Goal: Register for event/course

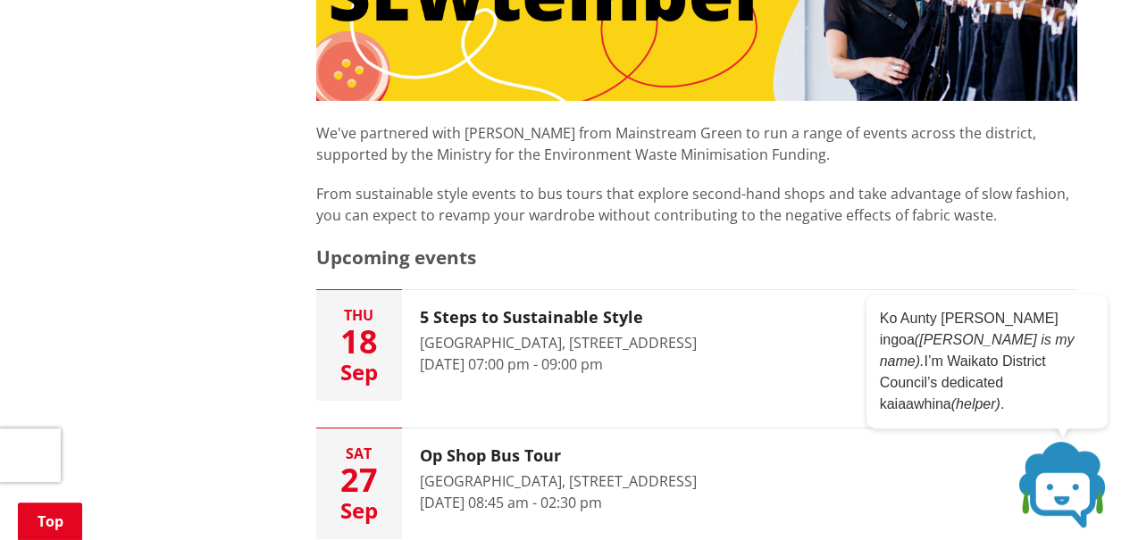
scroll to position [911, 0]
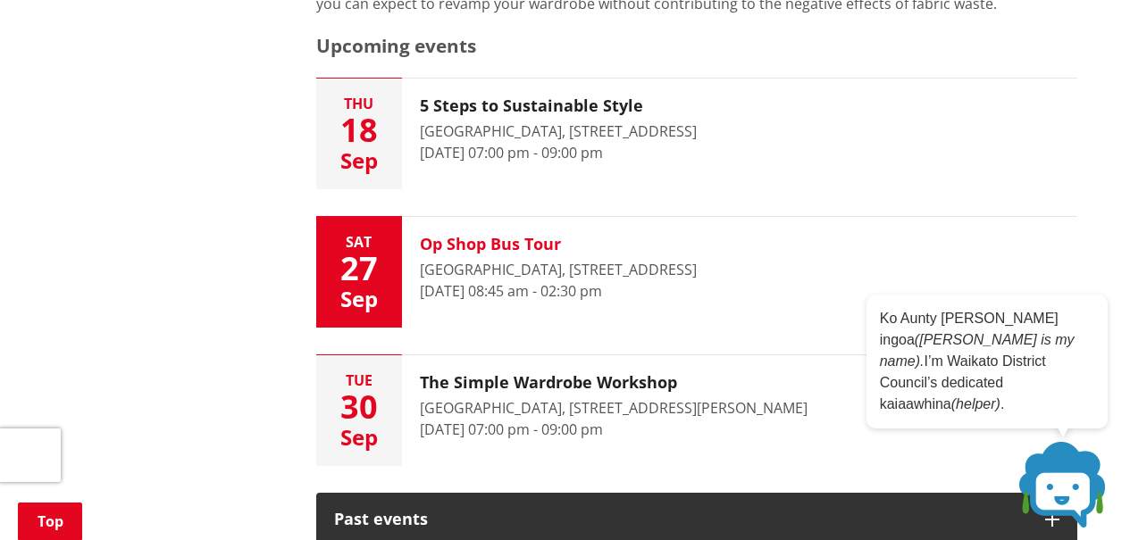
click at [511, 242] on h3 "Op Shop Bus Tour" at bounding box center [558, 245] width 277 height 20
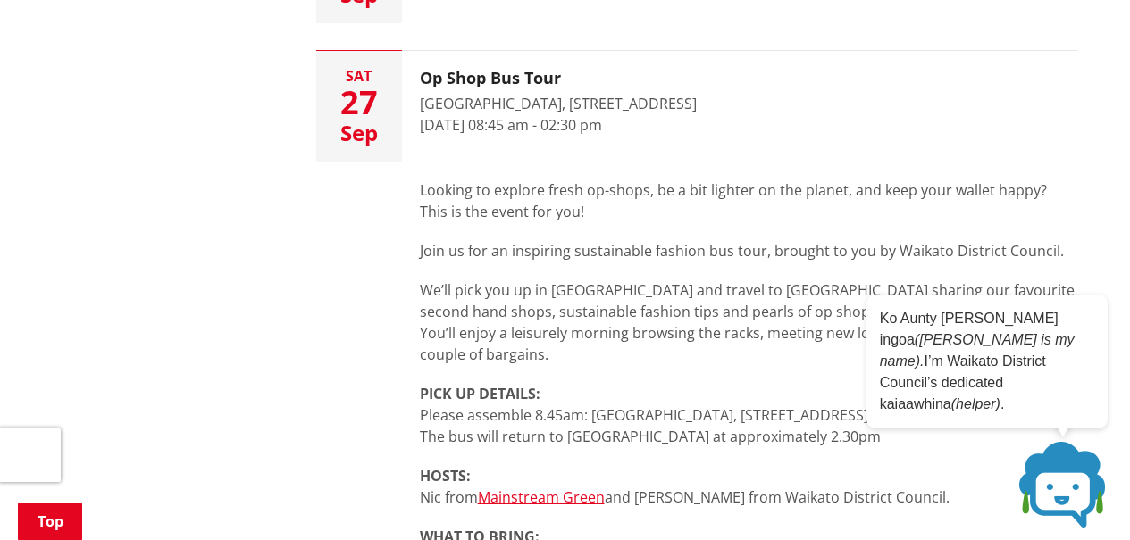
scroll to position [1066, 0]
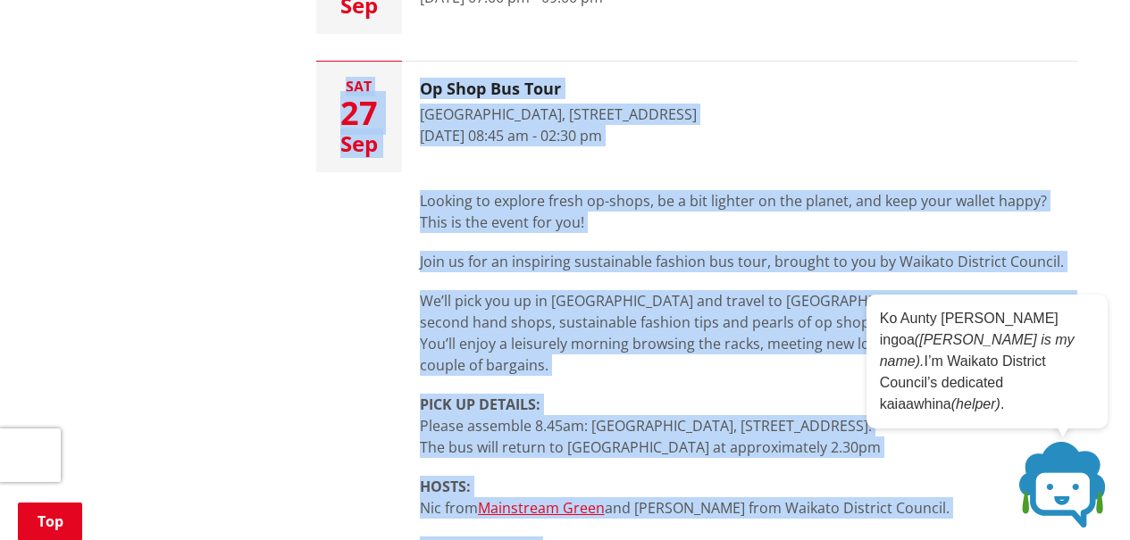
drag, startPoint x: 538, startPoint y: 281, endPoint x: 426, endPoint y: 99, distance: 213.7
click at [426, 172] on div "Looking to explore fresh op-shops, be a bit lighter on the planet, and keep you…" at bounding box center [739, 496] width 675 height 648
copy li "Sat 27 Sep Op Shop Bus Tour Waikato District Council Car Park, 15 Galileo Stree…"
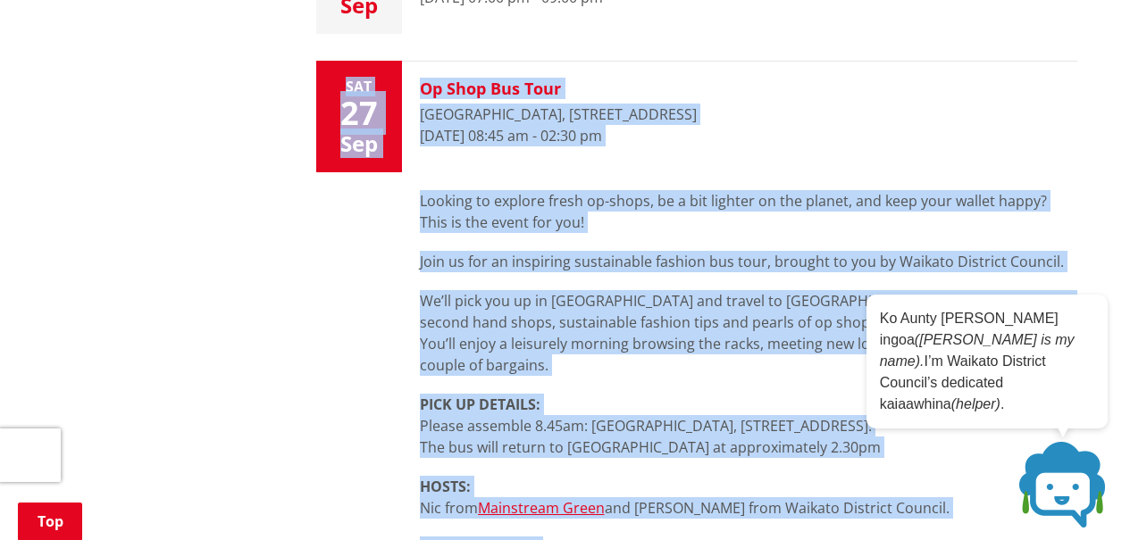
click at [606, 121] on div "[GEOGRAPHIC_DATA], [STREET_ADDRESS]" at bounding box center [558, 114] width 277 height 21
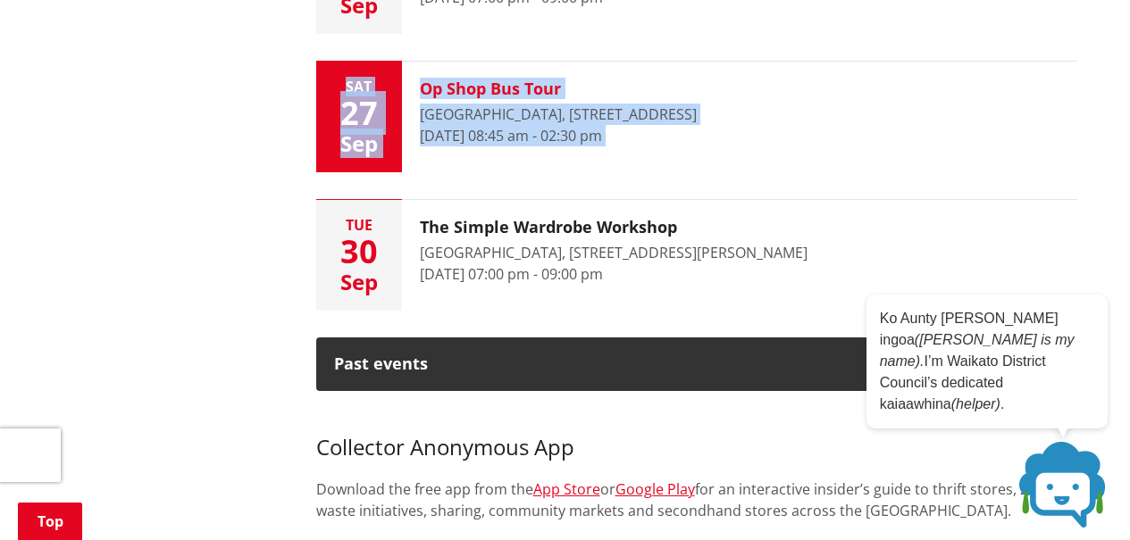
drag, startPoint x: 694, startPoint y: 140, endPoint x: 506, endPoint y: 113, distance: 189.5
click at [506, 113] on div "Op Shop Bus Tour Waikato District Council Car Park, 15 Galileo Street, Ngaaruaw…" at bounding box center [558, 117] width 313 height 111
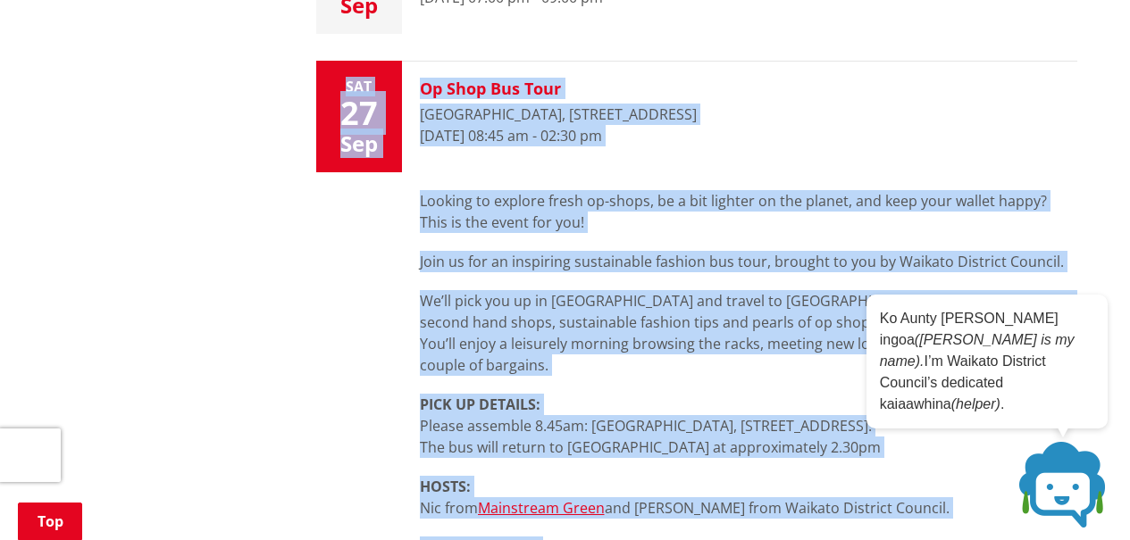
drag, startPoint x: 422, startPoint y: 86, endPoint x: 534, endPoint y: 104, distance: 114.1
click at [534, 104] on div "Op Shop Bus Tour Waikato District Council Car Park, 15 Galileo Street, Ngaaruaw…" at bounding box center [558, 117] width 313 height 111
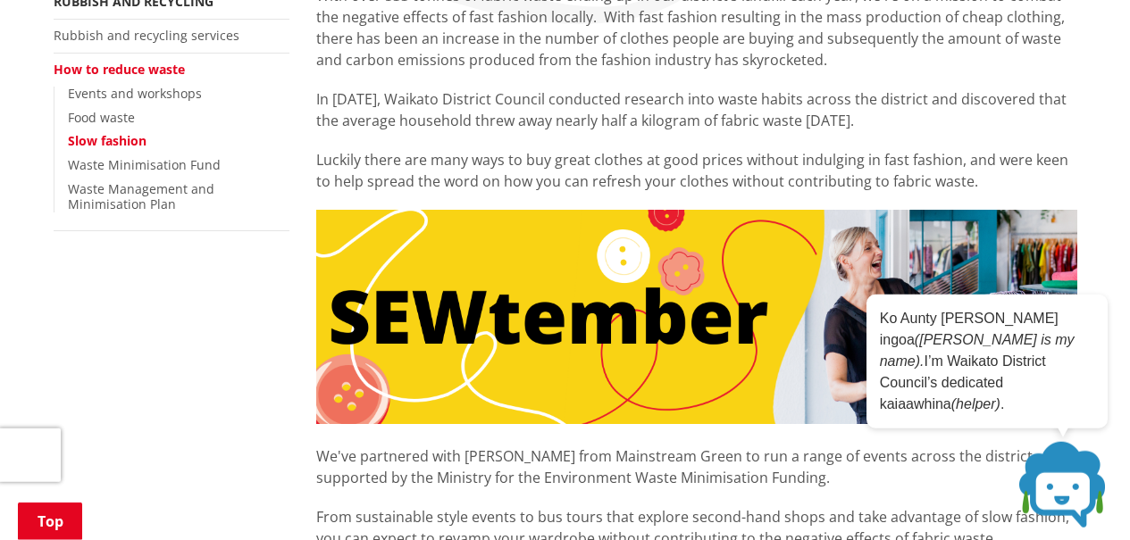
scroll to position [0, 0]
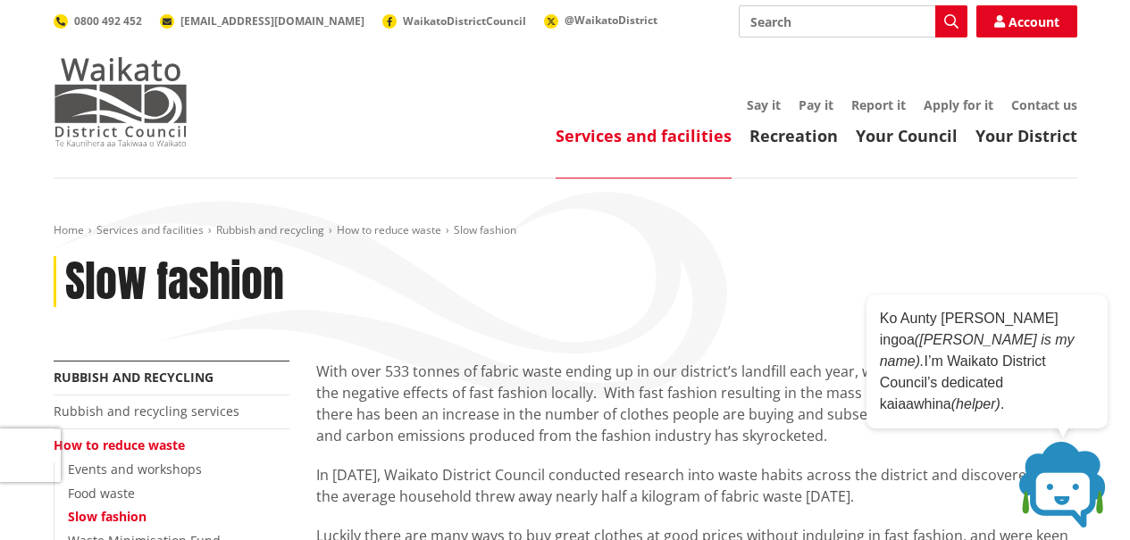
click at [143, 101] on img at bounding box center [121, 101] width 134 height 89
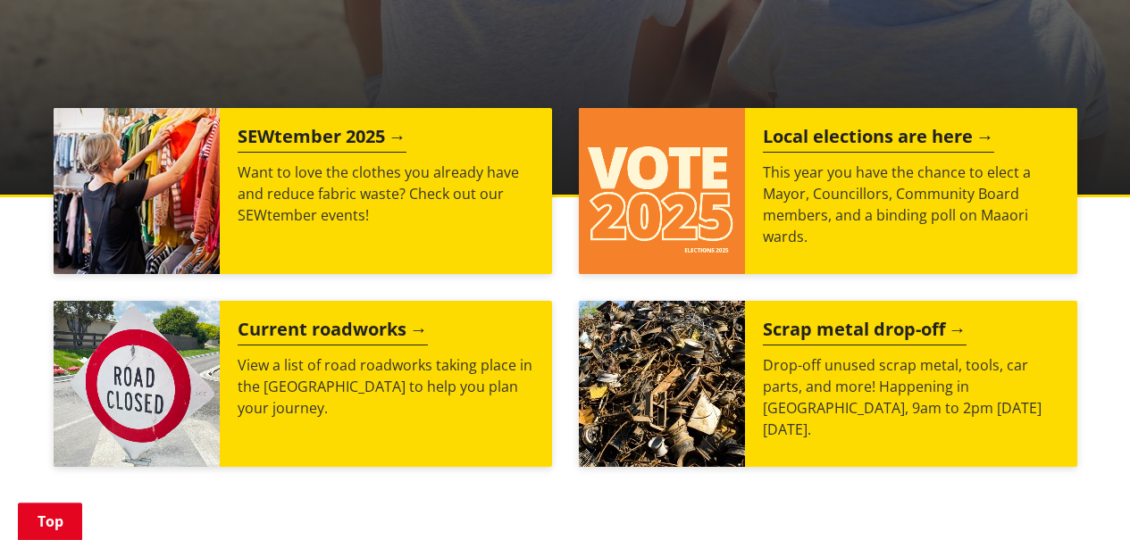
scroll to position [638, 0]
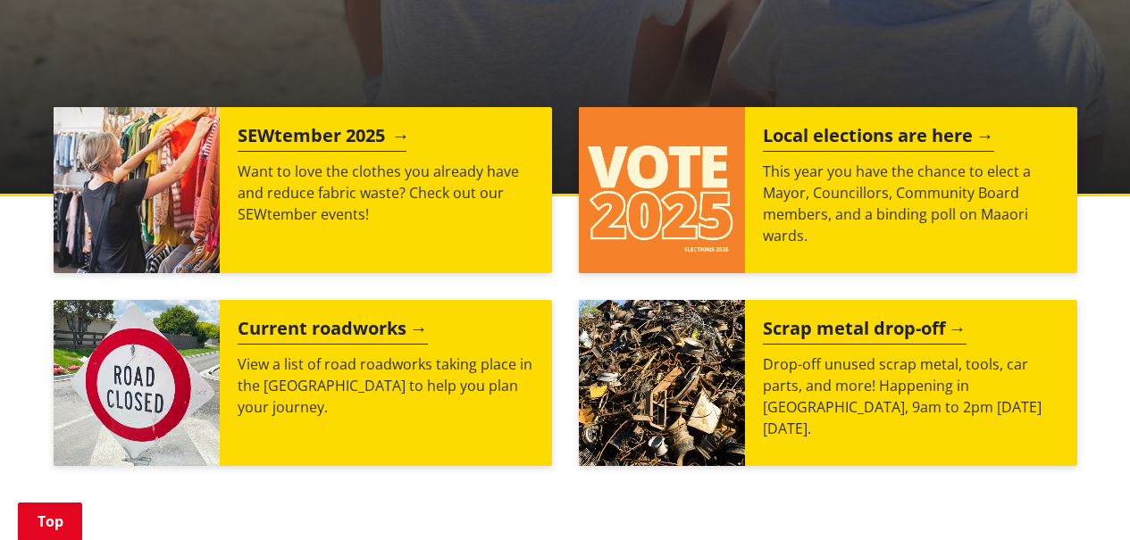
click at [145, 170] on img at bounding box center [137, 190] width 166 height 166
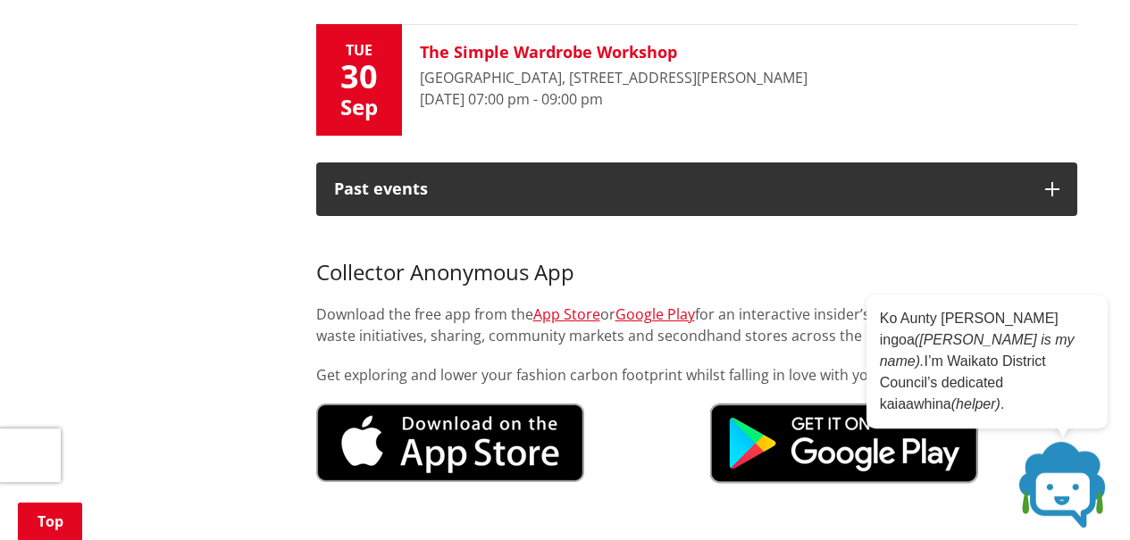
scroll to position [1275, 0]
